Goal: Information Seeking & Learning: Learn about a topic

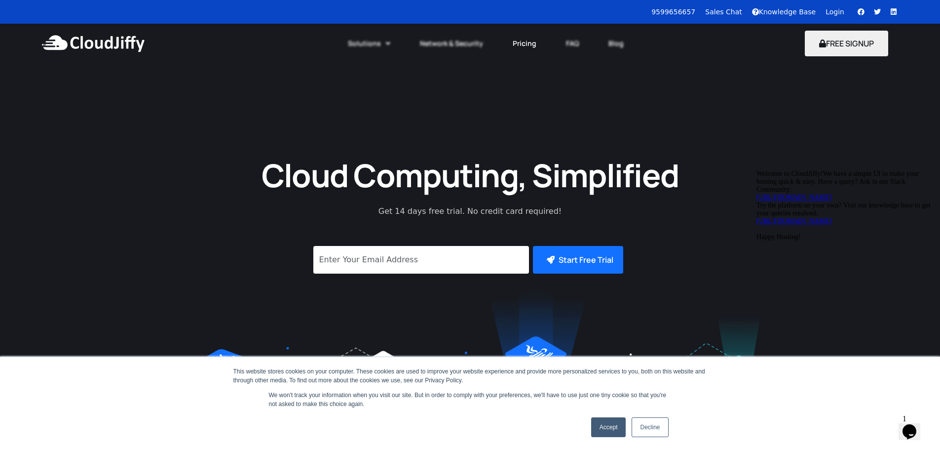
click at [529, 39] on link "Pricing" at bounding box center [524, 44] width 53 height 22
